Goal: Task Accomplishment & Management: Use online tool/utility

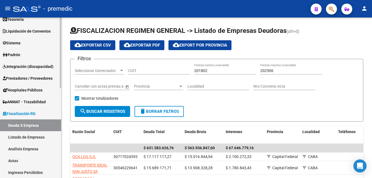
scroll to position [55, 0]
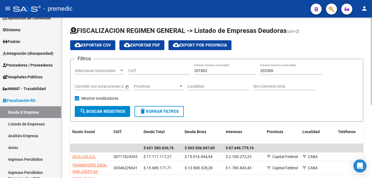
click at [211, 68] on div "201802 Período mínimo (AAAAMM)" at bounding box center [225, 69] width 62 height 11
type input "202501"
click at [274, 70] on input "202506" at bounding box center [291, 71] width 62 height 5
type input "202507"
click at [102, 113] on span "search Buscar Registros" at bounding box center [103, 111] width 46 height 5
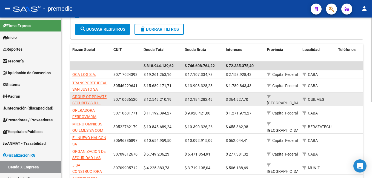
scroll to position [110, 0]
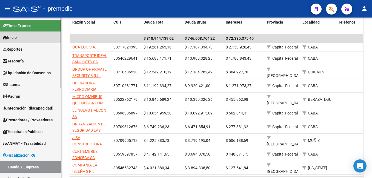
click at [15, 37] on span "Inicio" at bounding box center [10, 38] width 14 height 6
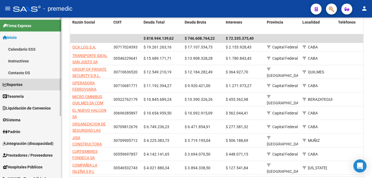
click at [22, 82] on span "Reportes" at bounding box center [13, 85] width 20 height 6
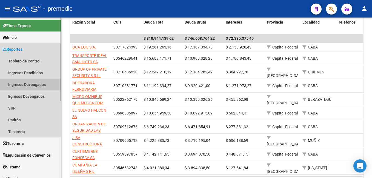
click at [27, 83] on link "Ingresos Devengados" at bounding box center [30, 85] width 61 height 12
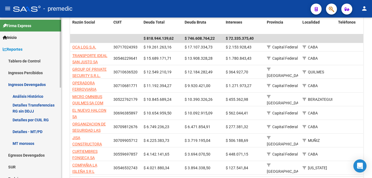
click at [25, 95] on link "Análisis Histórico" at bounding box center [30, 96] width 61 height 12
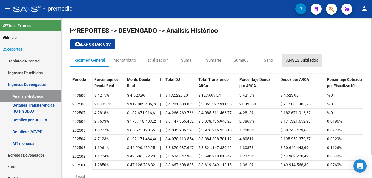
click at [294, 59] on div "ANSES Jubilados" at bounding box center [302, 60] width 32 height 6
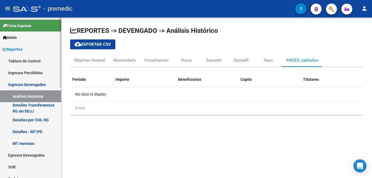
click at [31, 59] on link "Tablero de Control" at bounding box center [30, 61] width 61 height 12
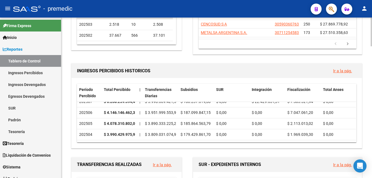
scroll to position [52, 0]
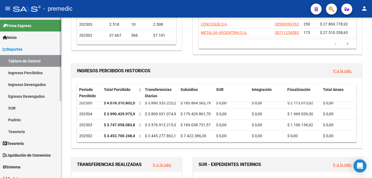
click at [27, 96] on link "Egresos Devengados" at bounding box center [30, 96] width 61 height 12
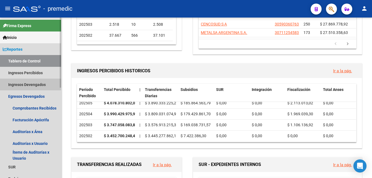
click at [29, 84] on link "Ingresos Devengados" at bounding box center [30, 85] width 61 height 12
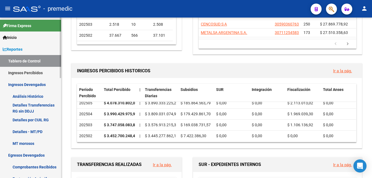
click at [29, 93] on link "Análisis Histórico" at bounding box center [30, 96] width 61 height 12
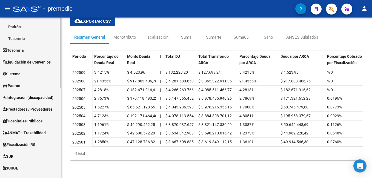
scroll to position [164, 0]
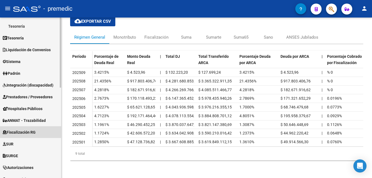
click at [34, 131] on span "Fiscalización RG" at bounding box center [19, 132] width 33 height 6
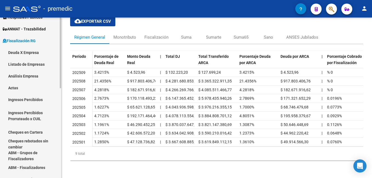
scroll to position [110, 0]
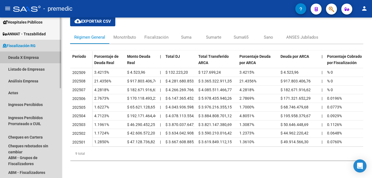
click at [28, 58] on link "Deuda X Empresa" at bounding box center [30, 58] width 61 height 12
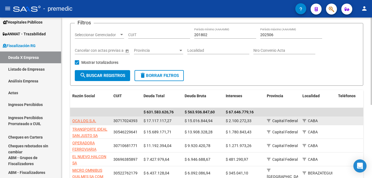
scroll to position [55, 0]
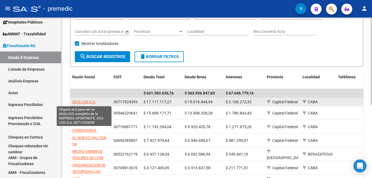
click at [82, 101] on span "OCA LOG S.A." at bounding box center [84, 102] width 24 height 4
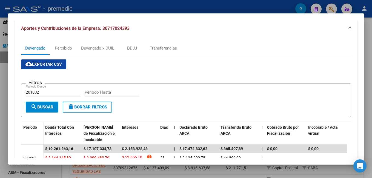
scroll to position [82, 0]
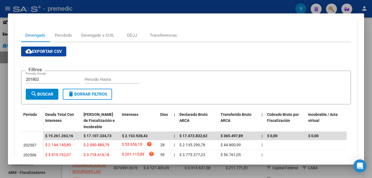
click at [55, 79] on input "201802" at bounding box center [53, 79] width 55 height 5
type input "2"
type input "202501"
click at [97, 78] on input "Periodo Hasta" at bounding box center [112, 79] width 55 height 5
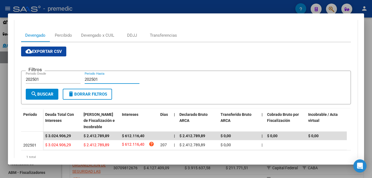
type input "202501"
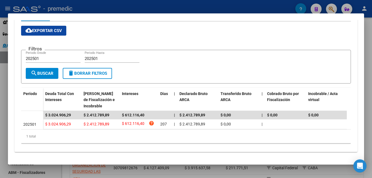
scroll to position [0, 0]
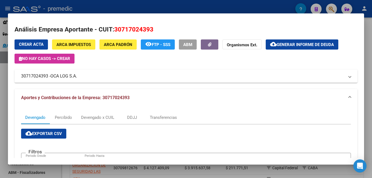
click at [299, 42] on span "Generar informe de deuda" at bounding box center [305, 44] width 57 height 5
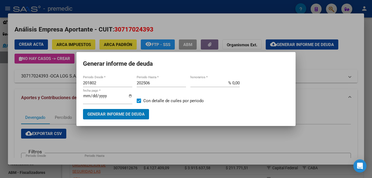
click at [109, 84] on input "201802" at bounding box center [107, 83] width 49 height 5
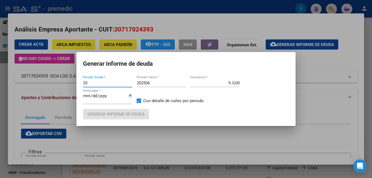
type input "2"
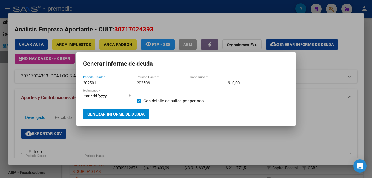
type input "202501"
click at [156, 84] on input "202506" at bounding box center [161, 83] width 49 height 5
type input "202501"
click at [129, 96] on input "2025-09-16" at bounding box center [107, 98] width 49 height 9
type input "2025-02-17"
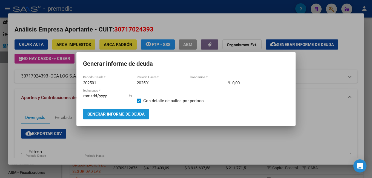
click at [119, 115] on span "Generar informe de deuda" at bounding box center [115, 114] width 57 height 5
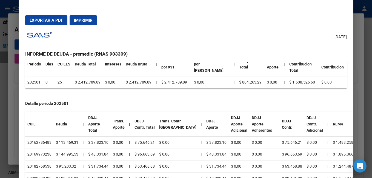
scroll to position [27, 0]
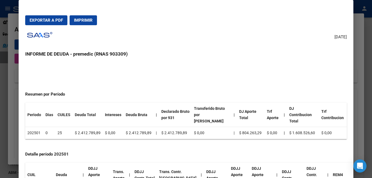
click at [54, 21] on span "Exportar a PDF" at bounding box center [46, 20] width 33 height 5
click at [53, 19] on span "Exportar a PDF" at bounding box center [46, 20] width 33 height 5
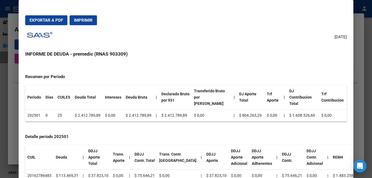
scroll to position [55, 0]
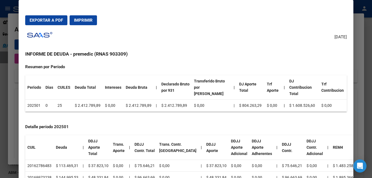
click at [354, 40] on div at bounding box center [186, 89] width 372 height 178
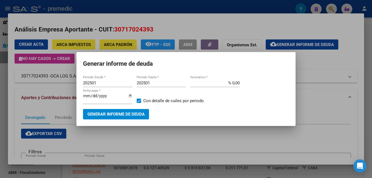
click at [307, 66] on div at bounding box center [186, 89] width 372 height 178
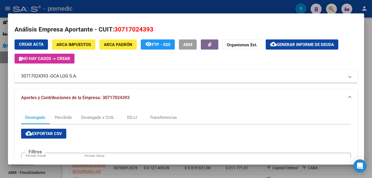
click at [305, 45] on span "Generar informe de deuda" at bounding box center [305, 44] width 57 height 5
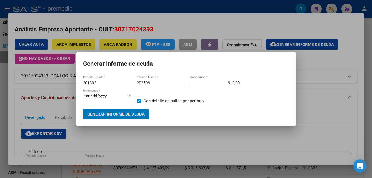
click at [103, 83] on input "201802" at bounding box center [107, 83] width 49 height 5
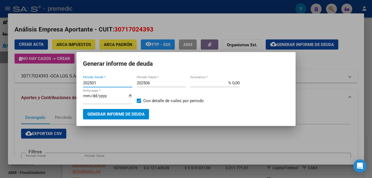
type input "202501"
drag, startPoint x: 153, startPoint y: 83, endPoint x: 152, endPoint y: 87, distance: 4.0
click at [153, 84] on input "202506" at bounding box center [161, 83] width 49 height 5
type input "202501"
click at [131, 96] on input "2025-09-16" at bounding box center [107, 98] width 49 height 9
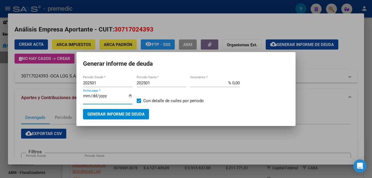
type input "2025-02-17"
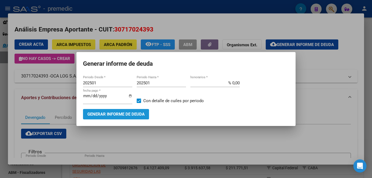
click at [129, 112] on span "Generar informe de deuda" at bounding box center [115, 114] width 57 height 5
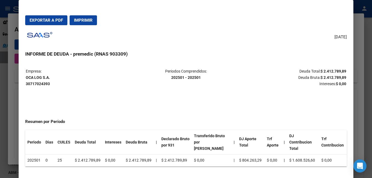
click at [42, 19] on span "Exportar a PDF" at bounding box center [46, 20] width 33 height 5
click at [366, 37] on div at bounding box center [186, 89] width 372 height 178
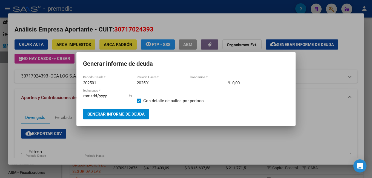
click at [244, 21] on div at bounding box center [186, 89] width 372 height 178
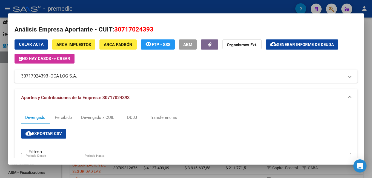
click at [123, 9] on div at bounding box center [186, 89] width 372 height 178
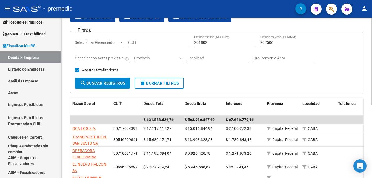
scroll to position [0, 0]
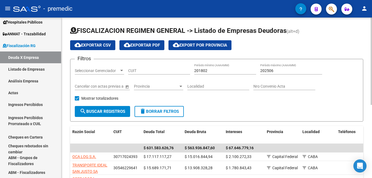
click at [280, 72] on input "202506" at bounding box center [291, 71] width 62 height 5
type input "202507"
click at [117, 111] on span "search Buscar Registros" at bounding box center [103, 111] width 46 height 5
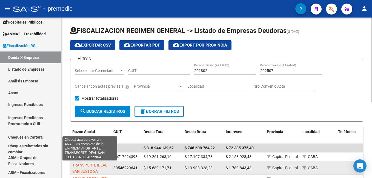
click at [90, 165] on span "TRANSPORTE IDEAL SAN JUSTO SA" at bounding box center [89, 168] width 35 height 11
type textarea "30546229641"
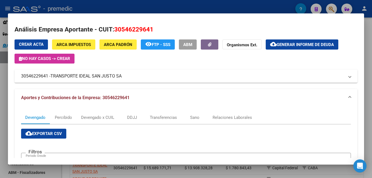
click at [122, 9] on div at bounding box center [186, 89] width 372 height 178
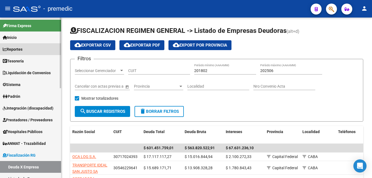
click at [22, 49] on span "Reportes" at bounding box center [13, 49] width 20 height 6
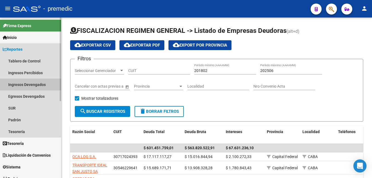
click at [27, 83] on link "Ingresos Devengados" at bounding box center [30, 85] width 61 height 12
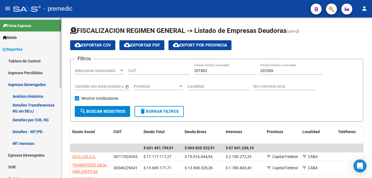
click at [27, 94] on link "Análisis Histórico" at bounding box center [30, 96] width 61 height 12
